Goal: Information Seeking & Learning: Learn about a topic

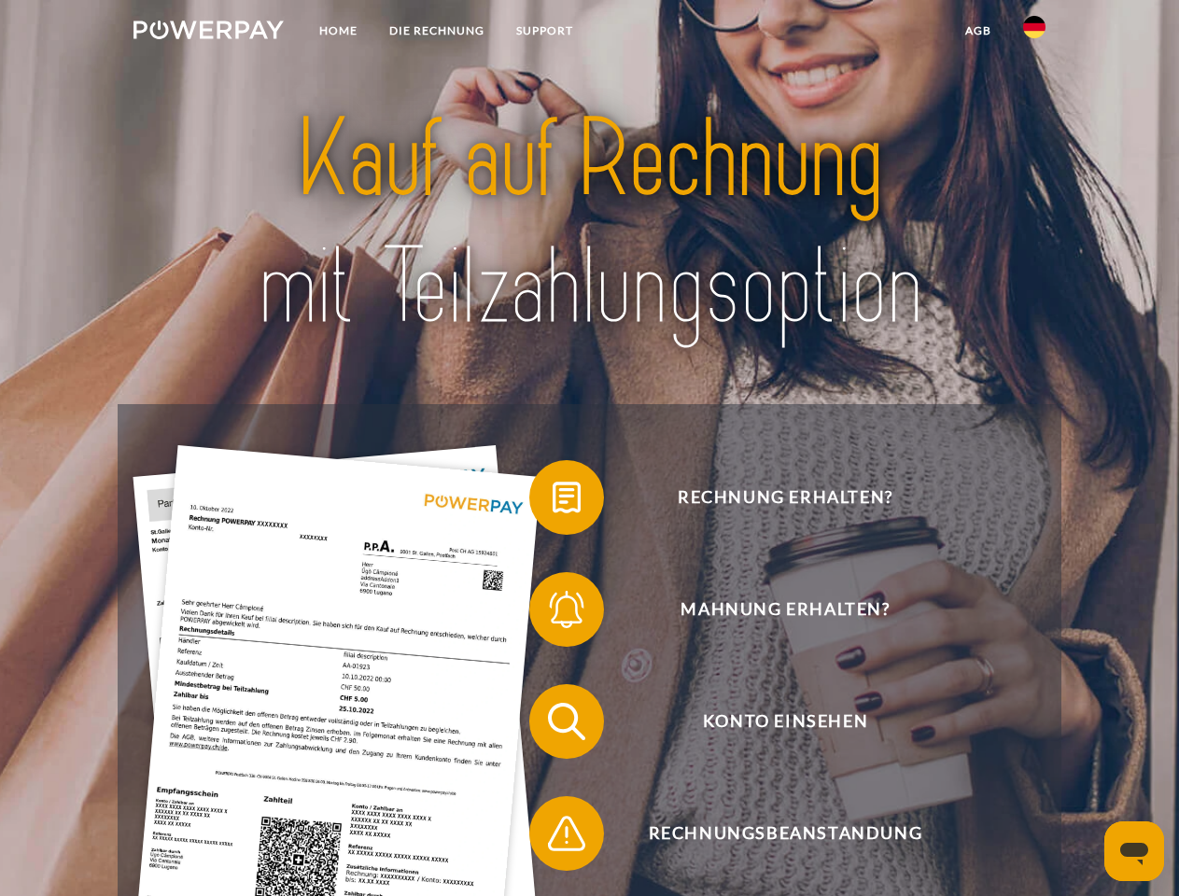
click at [208, 33] on img at bounding box center [208, 30] width 150 height 19
click at [1034, 33] on img at bounding box center [1034, 27] width 22 height 22
click at [977, 31] on link "agb" at bounding box center [978, 31] width 58 height 34
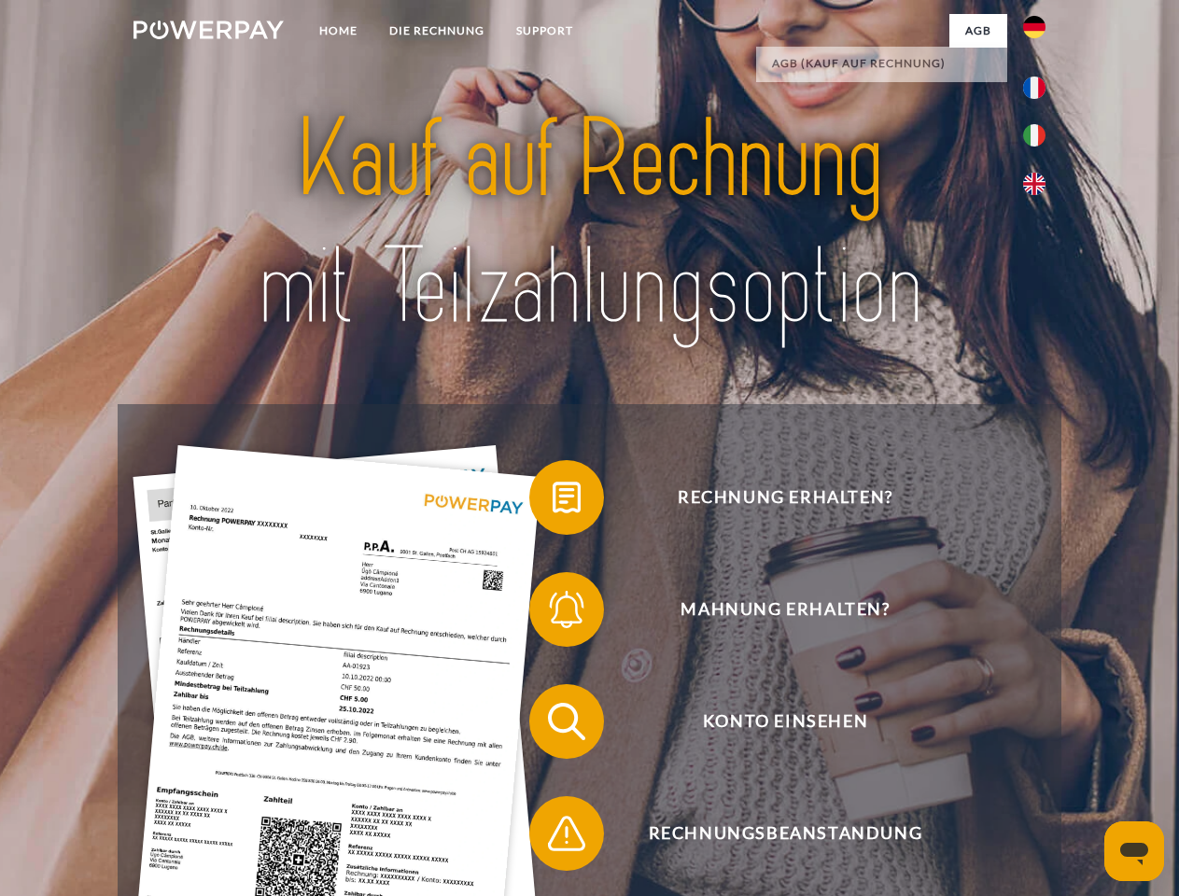
click at [552, 501] on span at bounding box center [538, 497] width 93 height 93
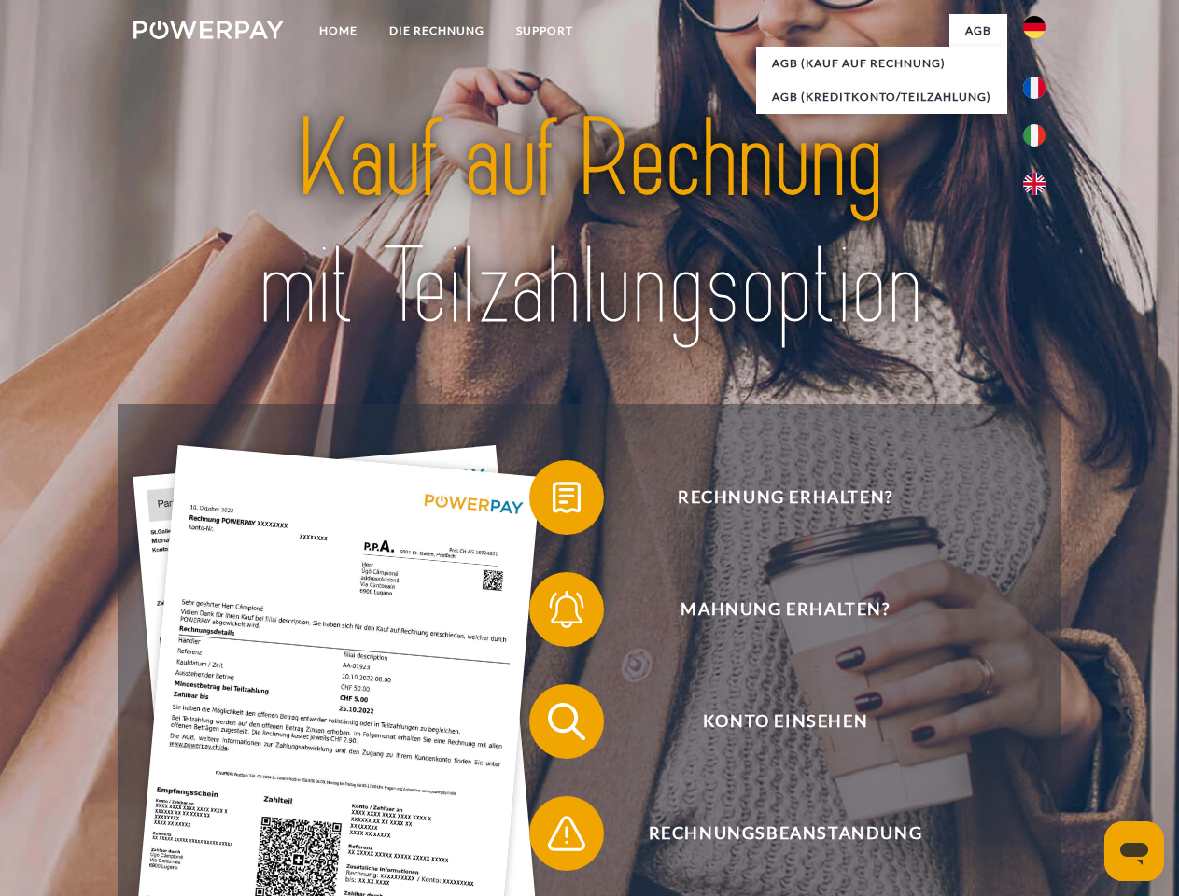
click at [552, 613] on span at bounding box center [538, 609] width 93 height 93
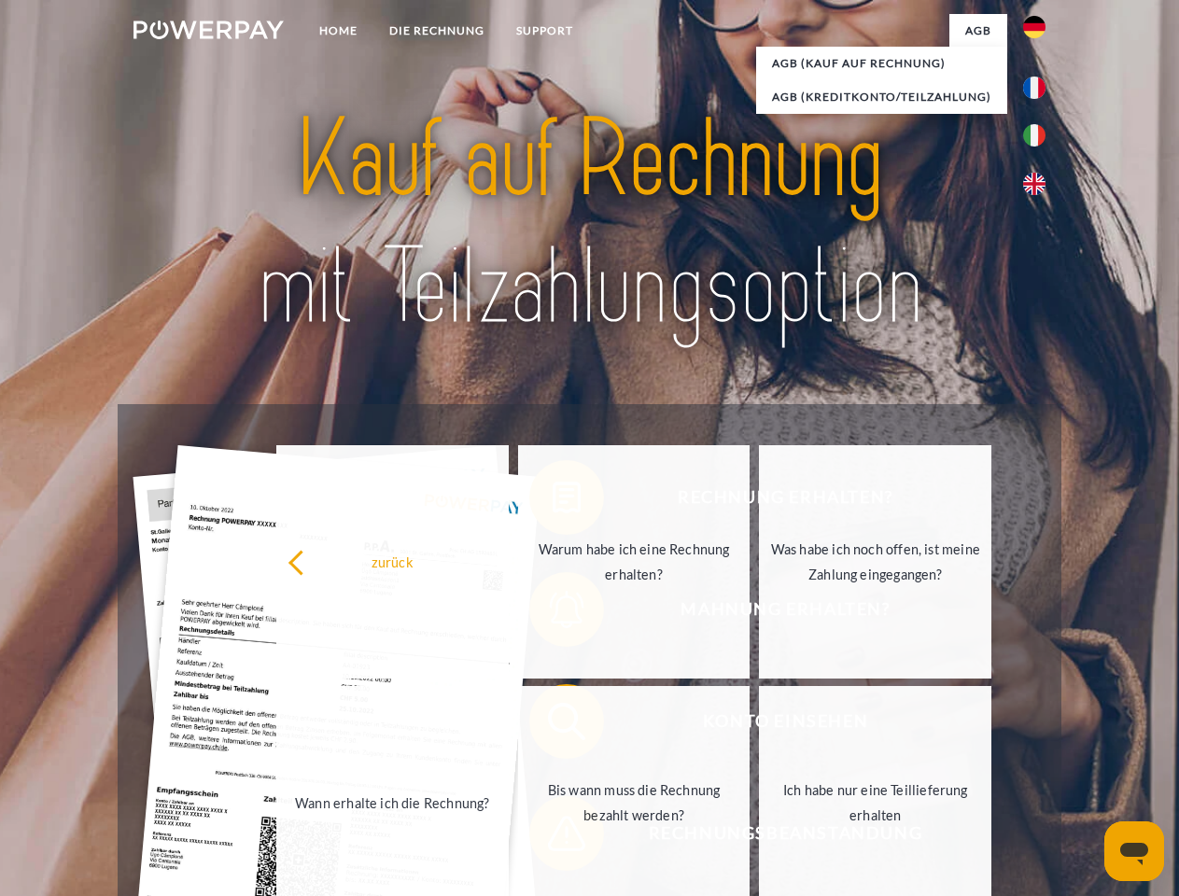
click at [552, 725] on link "Bis wann muss die Rechnung bezahlt werden?" at bounding box center [634, 802] width 232 height 233
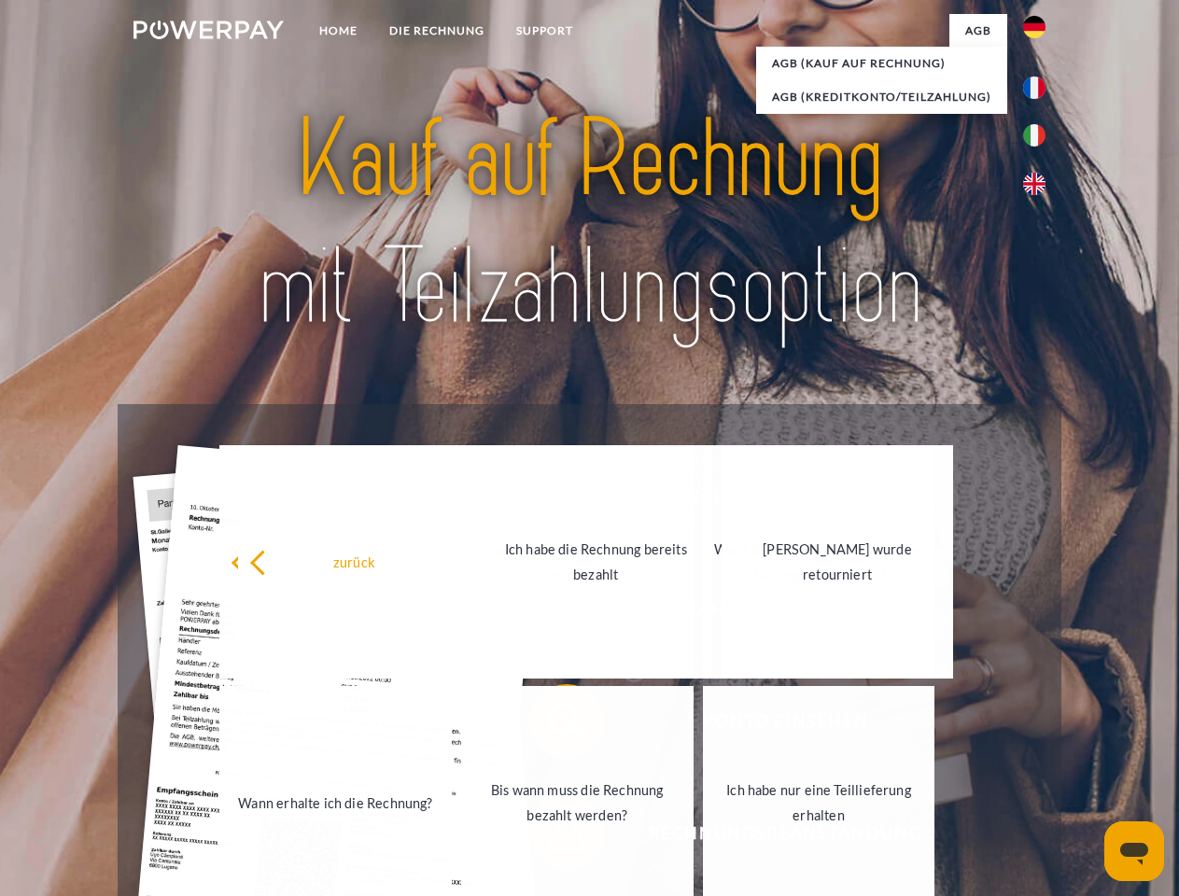
click at [703, 837] on link "Ich habe nur eine Teillieferung erhalten" at bounding box center [819, 802] width 232 height 233
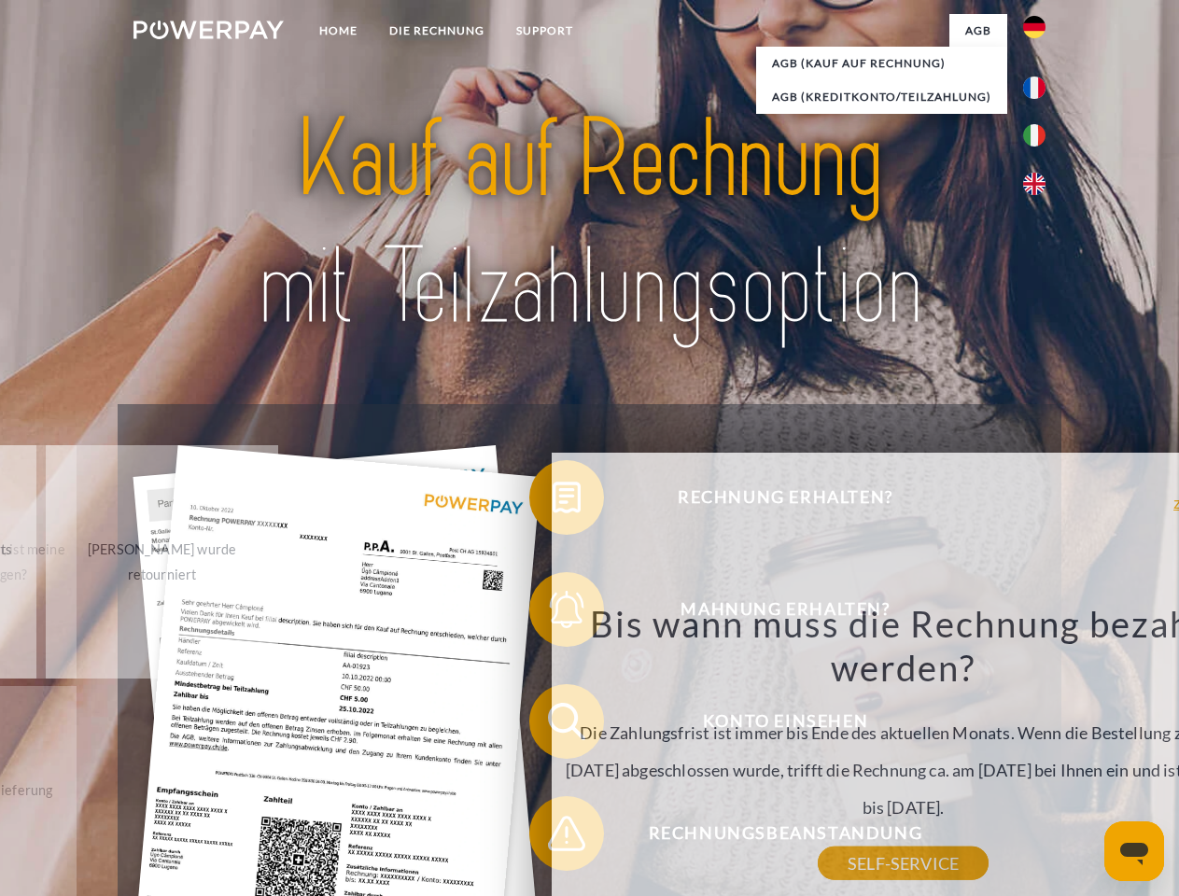
click at [1134, 851] on icon "Messaging-Fenster öffnen" at bounding box center [1134, 854] width 28 height 22
